Goal: Navigation & Orientation: Find specific page/section

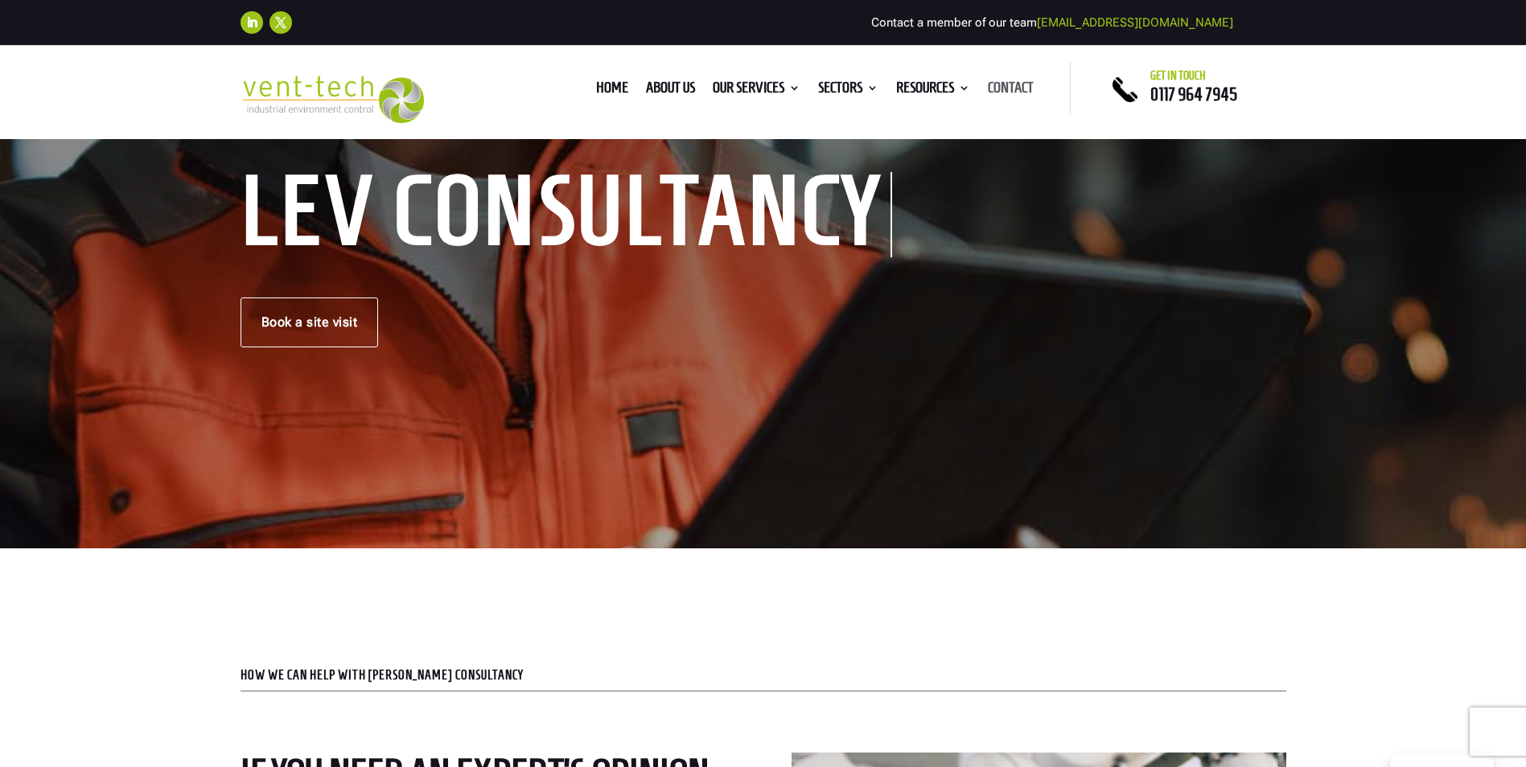
scroll to position [402, 0]
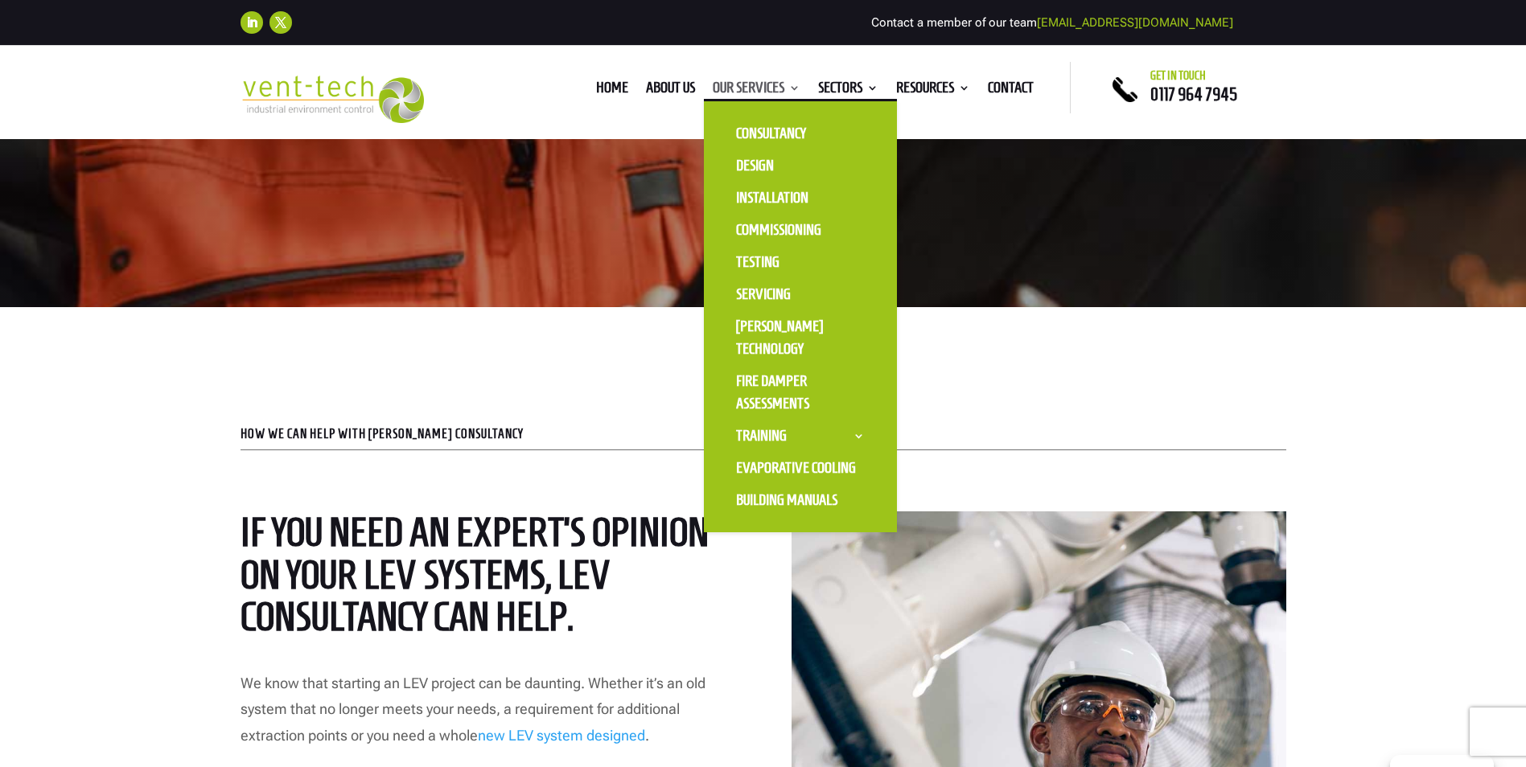
click at [780, 98] on link "Our Services" at bounding box center [757, 91] width 88 height 18
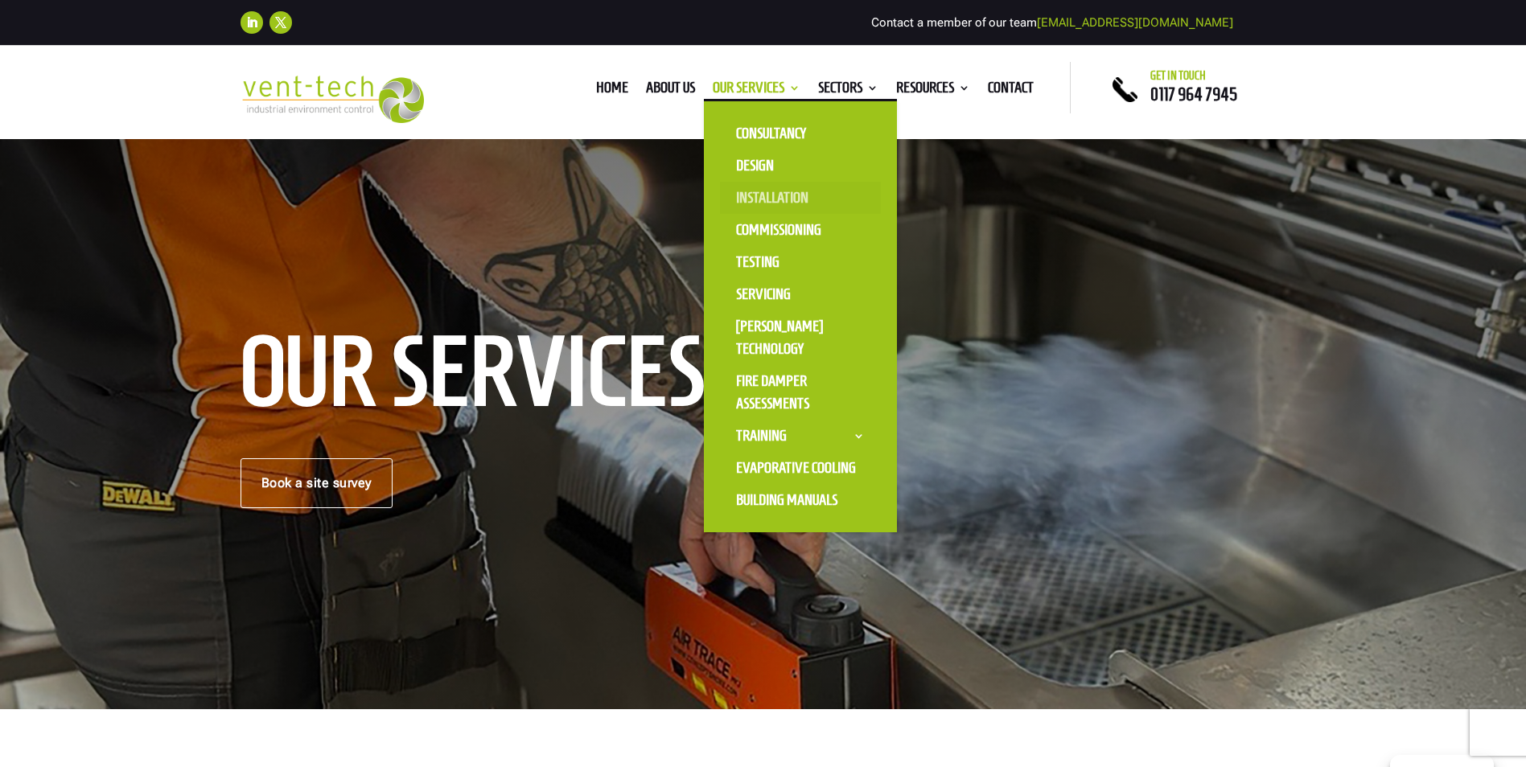
click at [763, 209] on link "Installation" at bounding box center [800, 198] width 161 height 32
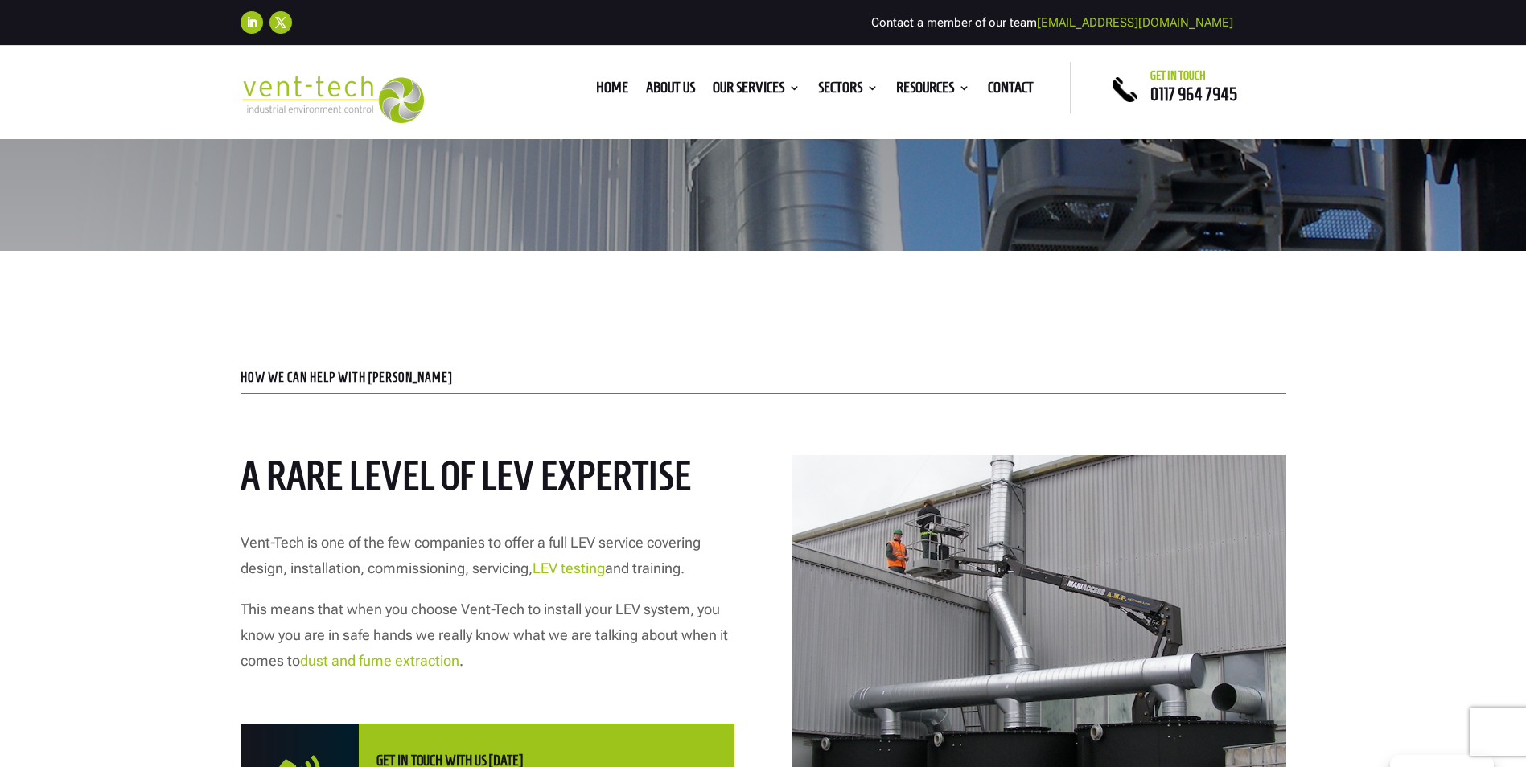
scroll to position [446, 0]
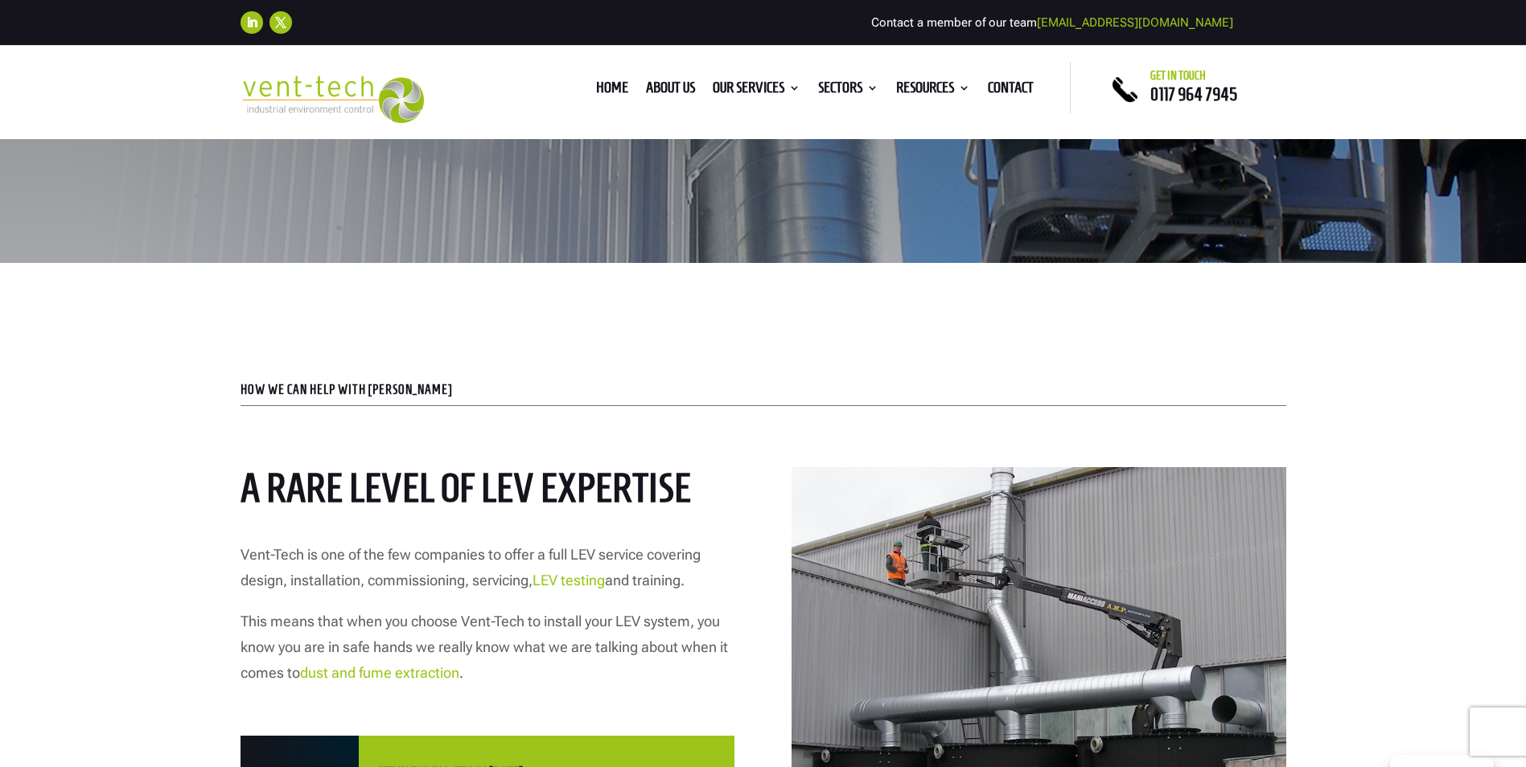
click at [975, 92] on li "Resources Blog FAQS Case Studies Downloads" at bounding box center [933, 91] width 92 height 18
click at [997, 92] on link "Contact" at bounding box center [1011, 91] width 46 height 18
